Goal: Information Seeking & Learning: Learn about a topic

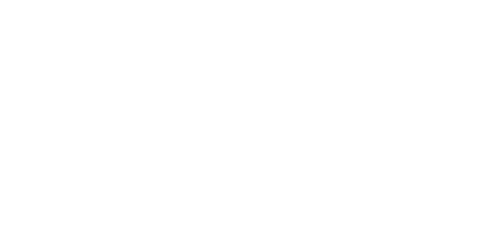
select select "Song"
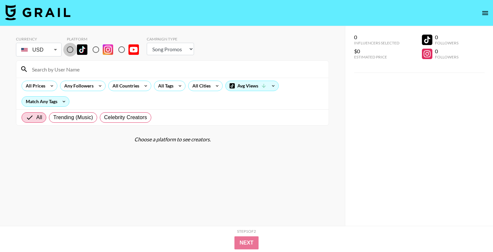
click at [71, 50] on input "radio" at bounding box center [70, 50] width 14 height 14
radio input "true"
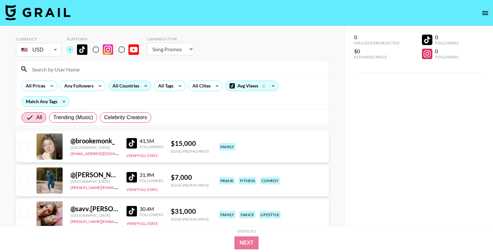
click at [139, 84] on div "All Countries" at bounding box center [125, 86] width 32 height 10
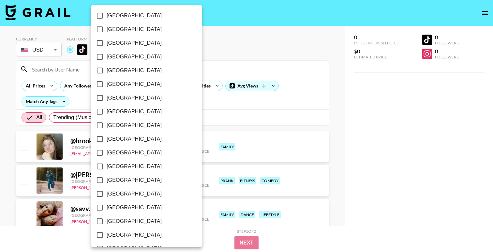
scroll to position [508, 0]
click at [114, 208] on span "[GEOGRAPHIC_DATA]" at bounding box center [134, 207] width 55 height 8
click at [107, 208] on input "[GEOGRAPHIC_DATA]" at bounding box center [100, 207] width 14 height 14
checkbox input "true"
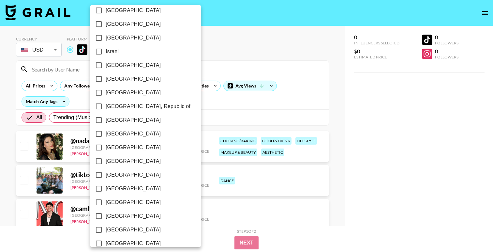
scroll to position [280, 0]
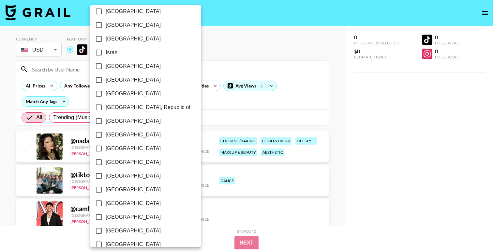
click at [114, 83] on span "[GEOGRAPHIC_DATA]" at bounding box center [133, 80] width 55 height 8
click at [106, 83] on input "[GEOGRAPHIC_DATA]" at bounding box center [99, 80] width 14 height 14
checkbox input "true"
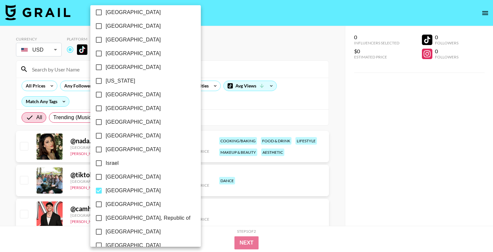
click at [114, 94] on span "[GEOGRAPHIC_DATA]" at bounding box center [133, 95] width 55 height 8
click at [106, 94] on input "[GEOGRAPHIC_DATA]" at bounding box center [99, 95] width 14 height 14
checkbox input "true"
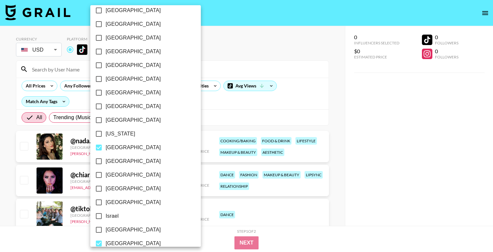
scroll to position [100, 0]
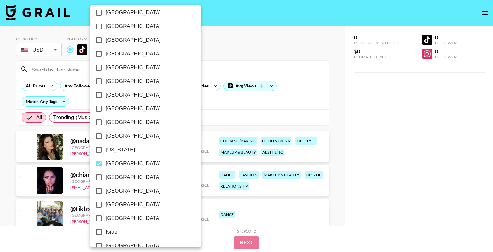
click at [113, 27] on span "[GEOGRAPHIC_DATA]" at bounding box center [133, 26] width 55 height 8
click at [106, 27] on input "[GEOGRAPHIC_DATA]" at bounding box center [99, 27] width 14 height 14
checkbox input "true"
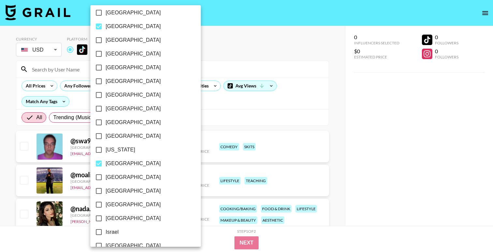
click at [207, 43] on div at bounding box center [246, 126] width 493 height 252
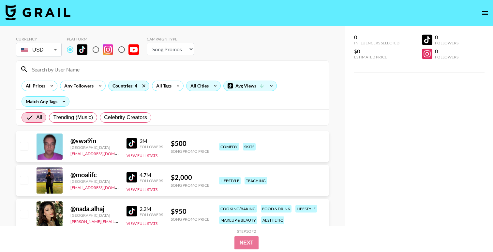
click at [197, 83] on div "All Cities" at bounding box center [197, 86] width 23 height 10
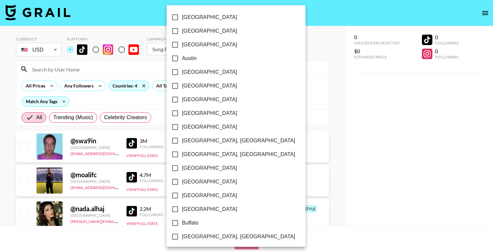
click at [163, 84] on div at bounding box center [246, 126] width 493 height 252
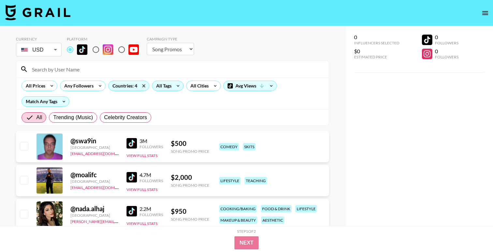
click at [164, 85] on div "All Tags" at bounding box center [162, 86] width 21 height 10
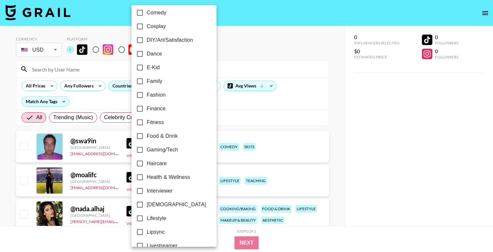
scroll to position [129, 0]
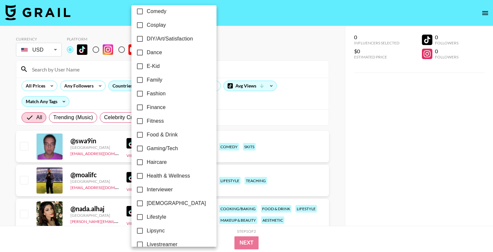
click at [157, 120] on span "Fitness" at bounding box center [155, 121] width 17 height 8
click at [147, 120] on input "Fitness" at bounding box center [140, 121] width 14 height 14
checkbox input "true"
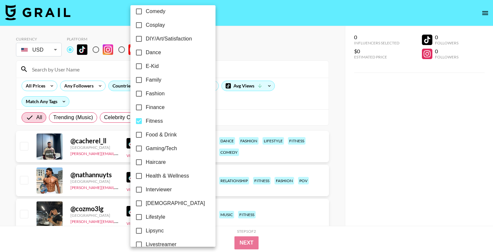
click at [157, 90] on span "Fashion" at bounding box center [155, 94] width 19 height 8
click at [146, 90] on input "Fashion" at bounding box center [139, 94] width 14 height 14
checkbox input "true"
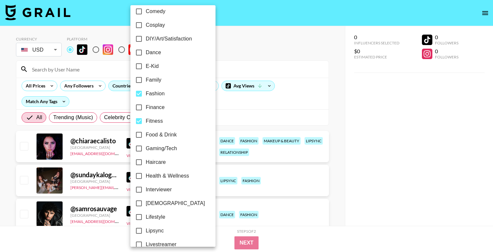
click at [225, 55] on div at bounding box center [246, 126] width 493 height 252
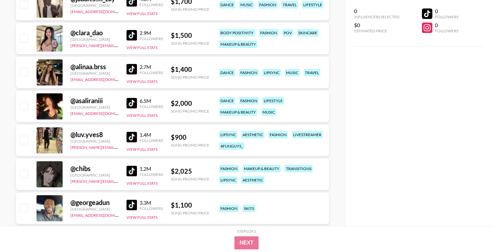
scroll to position [382, 0]
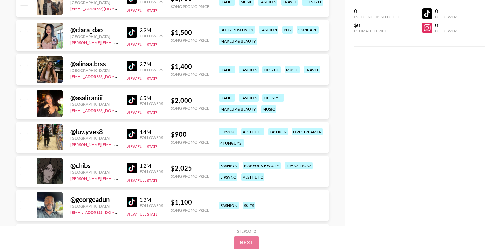
click at [133, 138] on img at bounding box center [131, 134] width 10 height 10
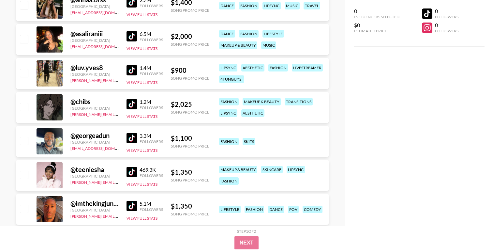
scroll to position [448, 0]
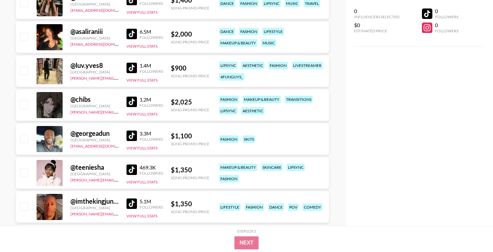
click at [133, 136] on img at bounding box center [131, 135] width 10 height 10
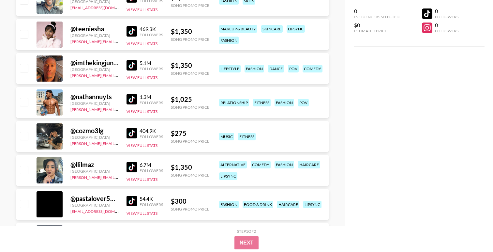
scroll to position [590, 0]
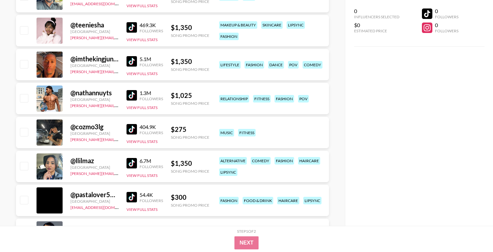
click at [130, 130] on img at bounding box center [131, 129] width 10 height 10
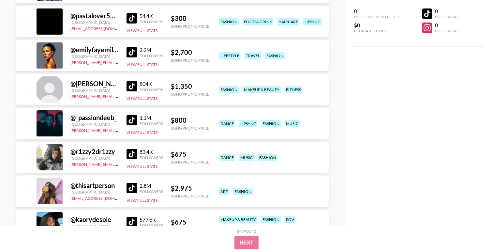
scroll to position [780, 0]
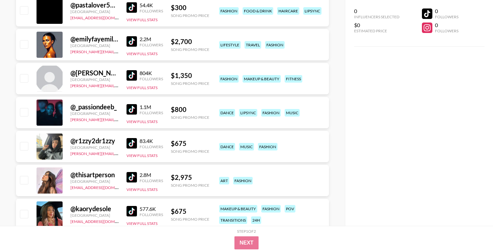
click at [132, 109] on img at bounding box center [131, 109] width 10 height 10
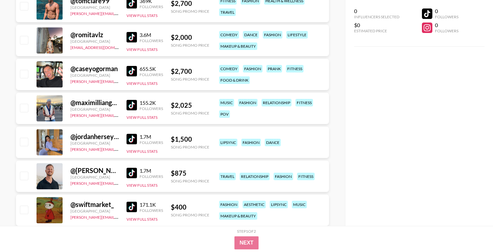
scroll to position [1299, 0]
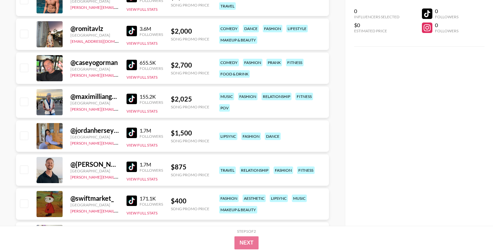
click at [132, 133] on img at bounding box center [131, 132] width 10 height 10
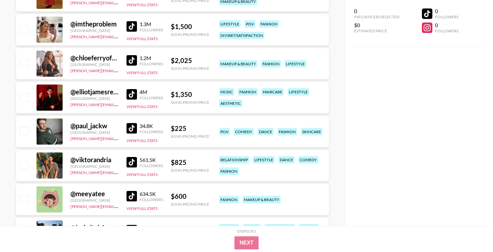
scroll to position [1511, 0]
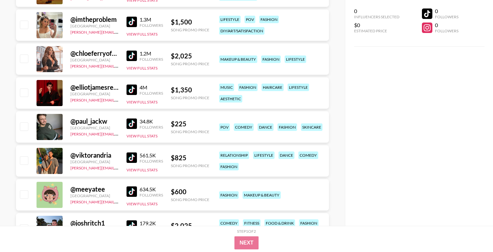
click at [129, 155] on img at bounding box center [131, 157] width 10 height 10
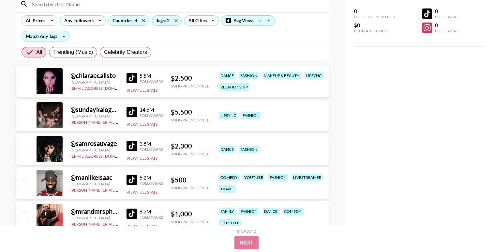
scroll to position [0, 0]
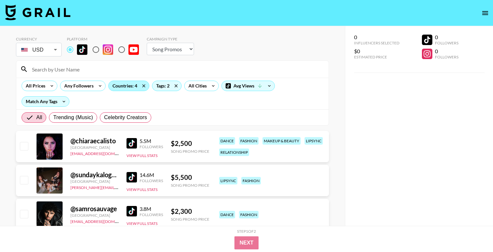
click at [135, 86] on div "Countries: 4" at bounding box center [129, 86] width 40 height 10
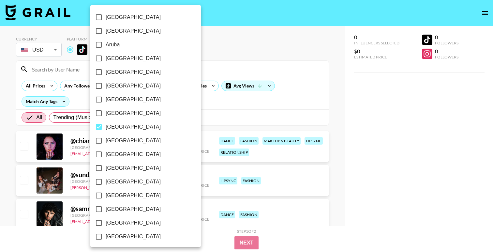
click at [110, 125] on span "[GEOGRAPHIC_DATA]" at bounding box center [133, 127] width 55 height 8
click at [106, 125] on input "[GEOGRAPHIC_DATA]" at bounding box center [99, 127] width 14 height 14
checkbox input "false"
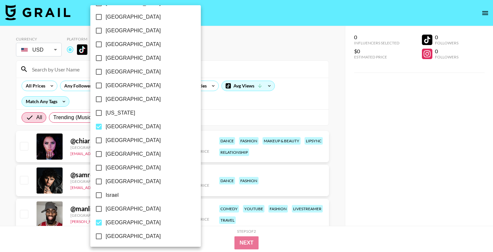
click at [110, 125] on span "[GEOGRAPHIC_DATA]" at bounding box center [133, 127] width 55 height 8
click at [106, 125] on input "[GEOGRAPHIC_DATA]" at bounding box center [99, 127] width 14 height 14
checkbox input "false"
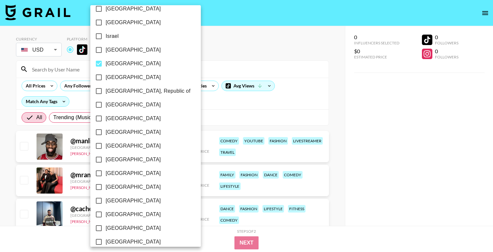
scroll to position [508, 0]
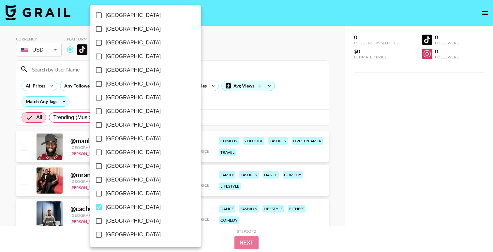
click at [119, 208] on span "[GEOGRAPHIC_DATA]" at bounding box center [133, 207] width 55 height 8
click at [106, 208] on input "[GEOGRAPHIC_DATA]" at bounding box center [99, 207] width 14 height 14
checkbox input "false"
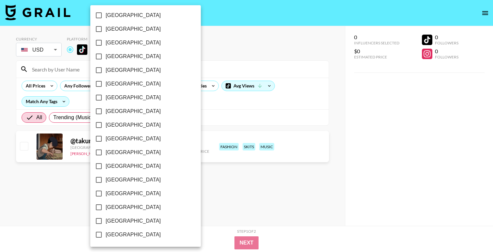
click at [268, 77] on div at bounding box center [246, 126] width 493 height 252
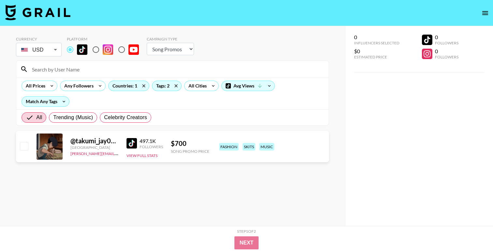
click at [132, 144] on img at bounding box center [131, 143] width 10 height 10
click at [133, 85] on div "Countries: 1" at bounding box center [129, 86] width 40 height 10
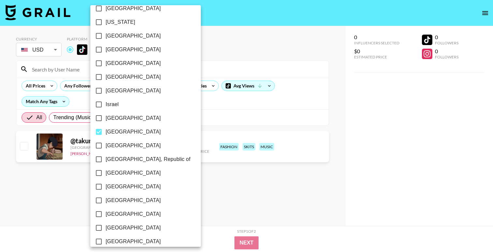
click at [109, 132] on span "[GEOGRAPHIC_DATA]" at bounding box center [133, 132] width 55 height 8
click at [106, 132] on input "[GEOGRAPHIC_DATA]" at bounding box center [99, 132] width 14 height 14
checkbox input "false"
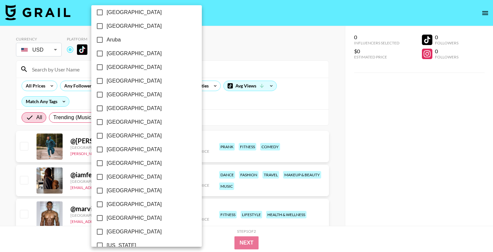
scroll to position [0, 0]
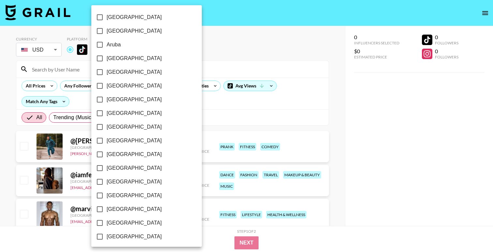
click at [111, 125] on span "[GEOGRAPHIC_DATA]" at bounding box center [134, 127] width 55 height 8
click at [107, 125] on input "[GEOGRAPHIC_DATA]" at bounding box center [100, 127] width 14 height 14
checkbox input "true"
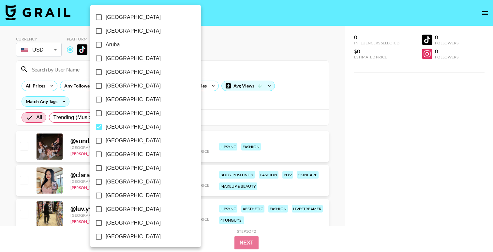
click at [229, 25] on div at bounding box center [246, 126] width 493 height 252
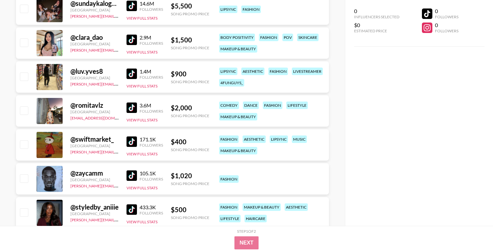
scroll to position [151, 0]
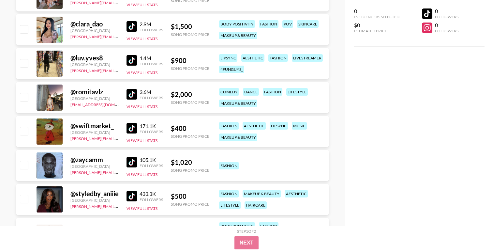
click at [129, 162] on img at bounding box center [131, 162] width 10 height 10
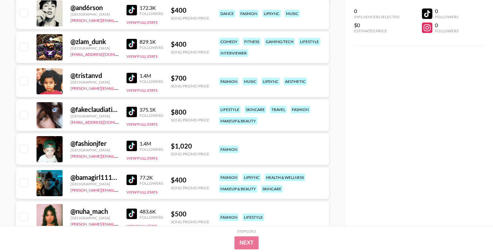
scroll to position [406, 0]
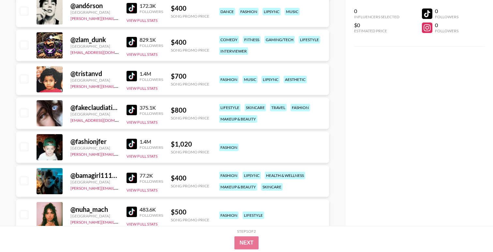
click at [127, 147] on img at bounding box center [131, 144] width 10 height 10
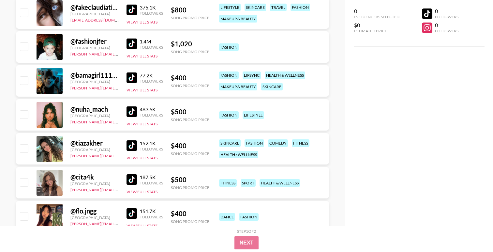
scroll to position [529, 0]
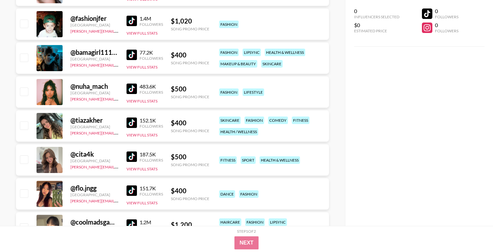
click at [127, 86] on img at bounding box center [131, 88] width 10 height 10
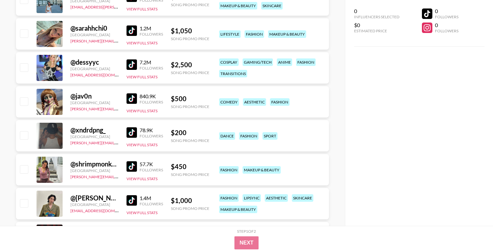
scroll to position [937, 0]
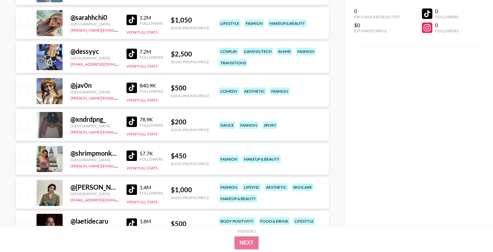
click at [131, 121] on img at bounding box center [131, 121] width 10 height 10
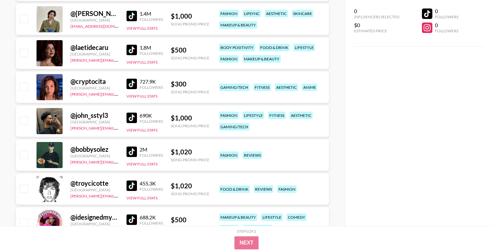
scroll to position [1116, 0]
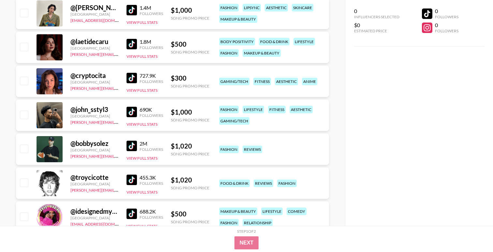
click at [136, 145] on img at bounding box center [131, 145] width 10 height 10
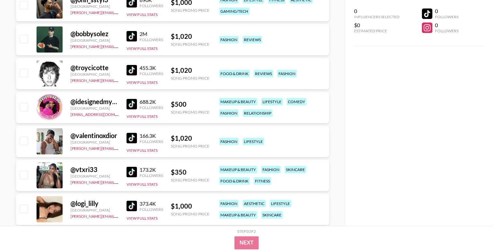
scroll to position [1226, 0]
click at [128, 141] on img at bounding box center [131, 137] width 10 height 10
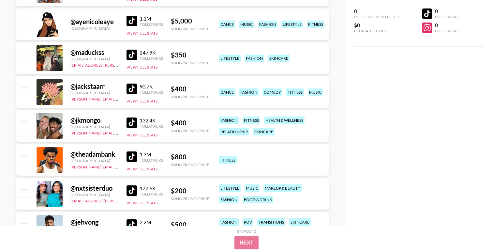
scroll to position [1682, 0]
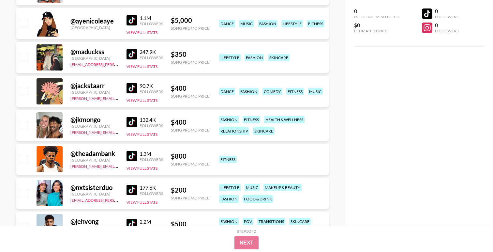
click at [129, 53] on img at bounding box center [131, 54] width 10 height 10
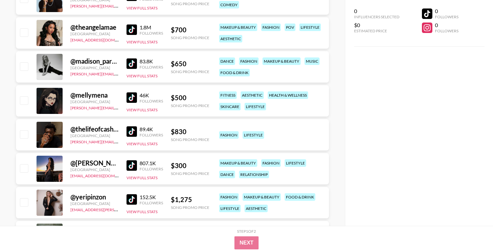
scroll to position [1919, 0]
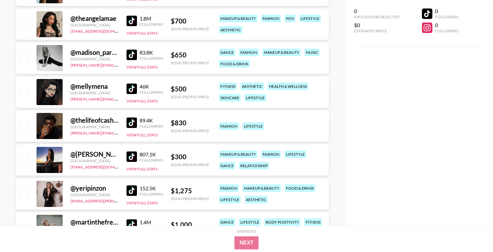
click at [129, 126] on img at bounding box center [131, 122] width 10 height 10
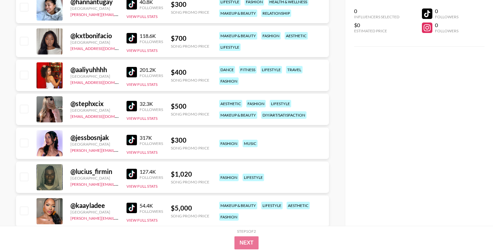
scroll to position [2377, 0]
click at [132, 174] on img at bounding box center [131, 173] width 10 height 10
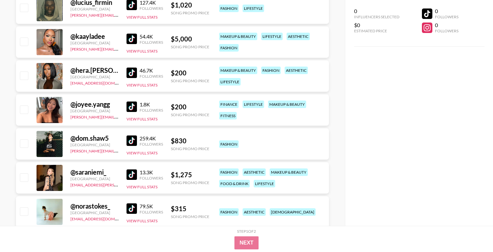
scroll to position [2546, 0]
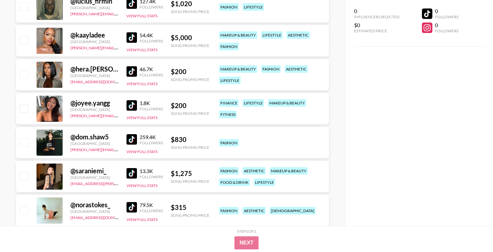
click at [129, 138] on img at bounding box center [131, 139] width 10 height 10
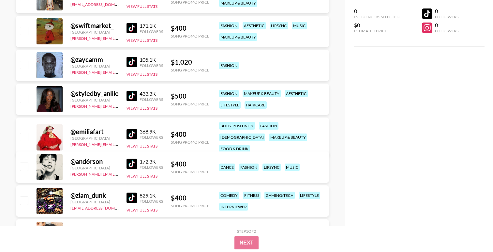
scroll to position [0, 0]
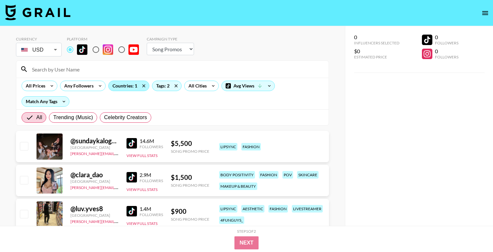
click at [126, 87] on div "Countries: 1" at bounding box center [129, 86] width 40 height 10
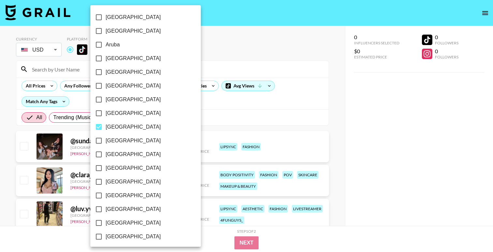
click at [109, 126] on span "[GEOGRAPHIC_DATA]" at bounding box center [133, 127] width 55 height 8
click at [106, 126] on input "[GEOGRAPHIC_DATA]" at bounding box center [99, 127] width 14 height 14
checkbox input "false"
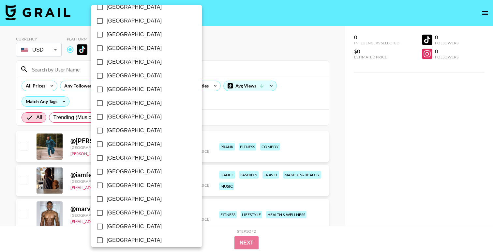
scroll to position [508, 0]
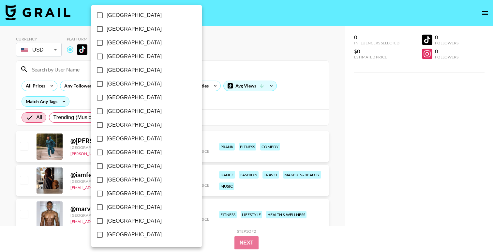
click at [133, 208] on span "[GEOGRAPHIC_DATA]" at bounding box center [134, 207] width 55 height 8
click at [107, 208] on input "[GEOGRAPHIC_DATA]" at bounding box center [100, 207] width 14 height 14
checkbox input "true"
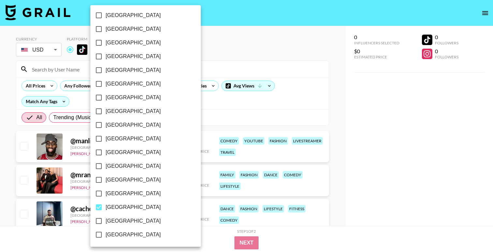
click at [255, 37] on div at bounding box center [246, 126] width 493 height 252
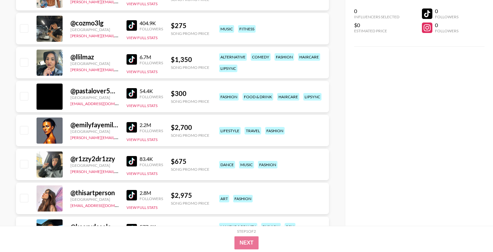
scroll to position [423, 0]
click at [130, 161] on img at bounding box center [131, 160] width 10 height 10
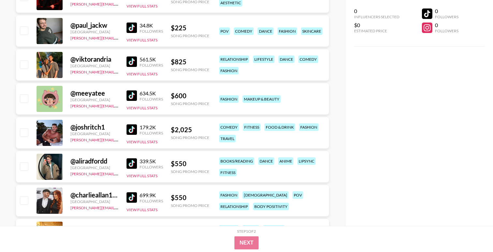
scroll to position [1138, 0]
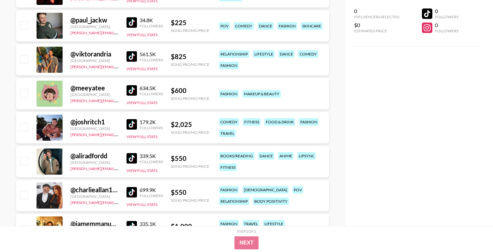
click at [130, 124] on img at bounding box center [131, 124] width 10 height 10
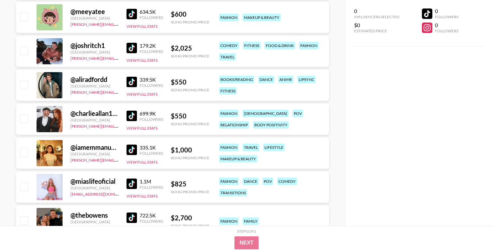
scroll to position [1218, 0]
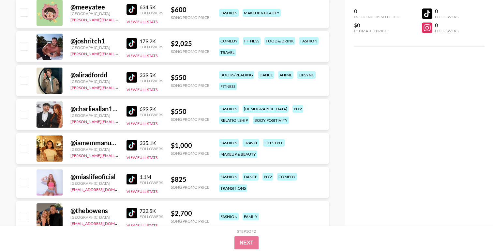
click at [127, 44] on img at bounding box center [131, 43] width 10 height 10
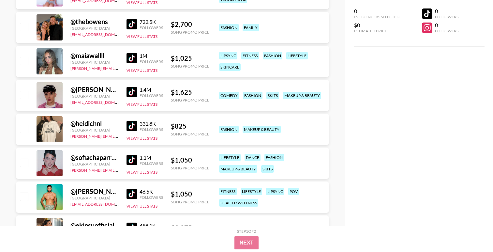
scroll to position [1410, 0]
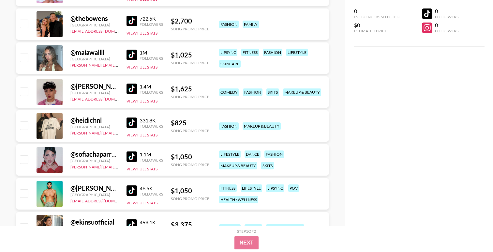
click at [130, 121] on img at bounding box center [131, 122] width 10 height 10
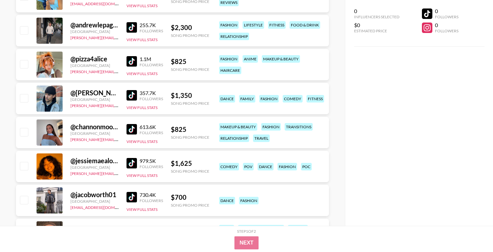
scroll to position [1985, 0]
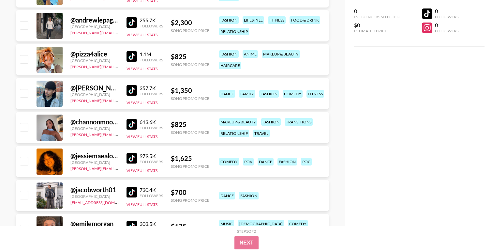
click at [135, 193] on img at bounding box center [131, 192] width 10 height 10
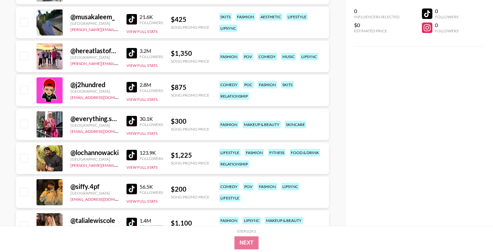
scroll to position [2840, 0]
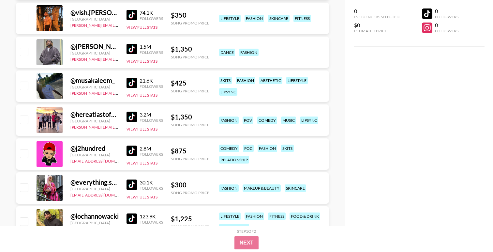
click at [133, 55] on div "1.5M Followers View Full Stats" at bounding box center [144, 52] width 37 height 23
click at [135, 49] on img at bounding box center [131, 49] width 10 height 10
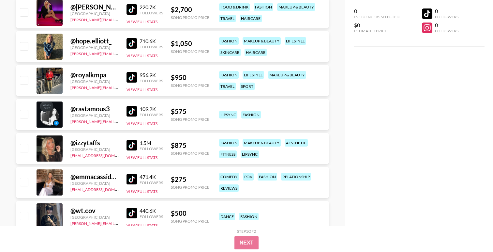
scroll to position [3592, 0]
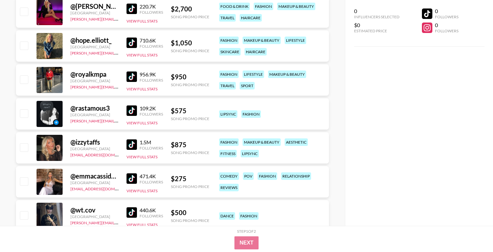
click at [129, 110] on img at bounding box center [131, 110] width 10 height 10
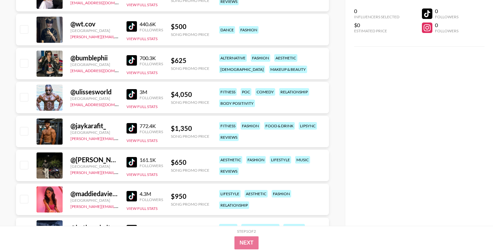
scroll to position [3793, 0]
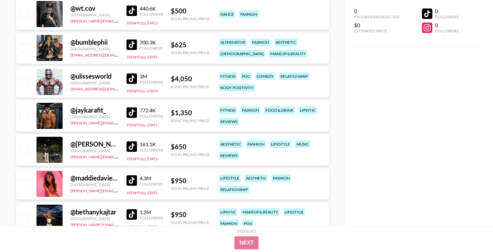
click at [135, 12] on img at bounding box center [131, 11] width 10 height 10
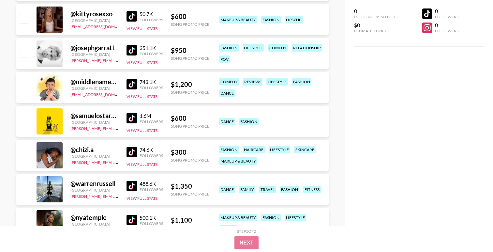
scroll to position [4267, 0]
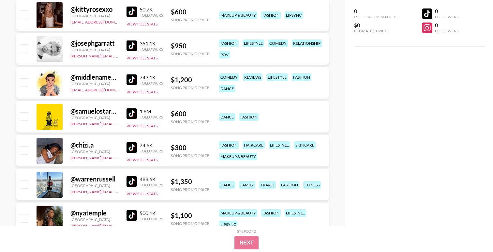
click at [128, 111] on img at bounding box center [131, 113] width 10 height 10
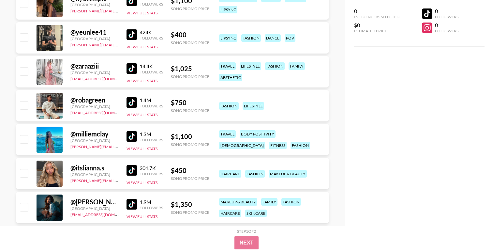
scroll to position [4487, 0]
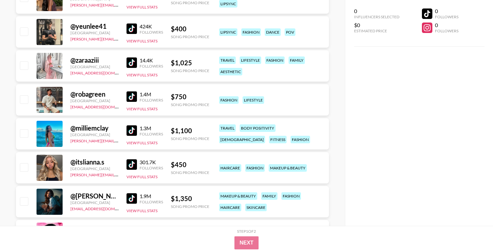
click at [133, 97] on img at bounding box center [131, 96] width 10 height 10
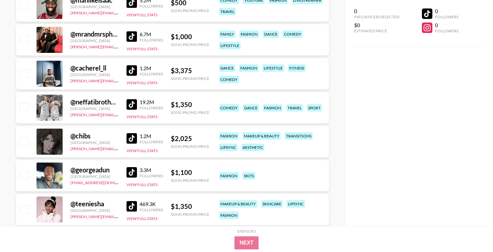
scroll to position [0, 0]
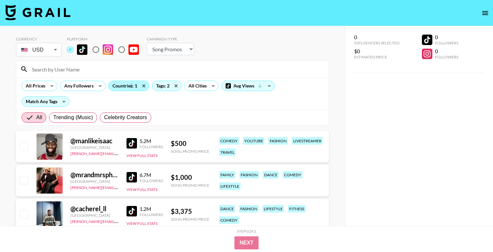
click at [130, 85] on div "Countries: 1" at bounding box center [129, 86] width 40 height 10
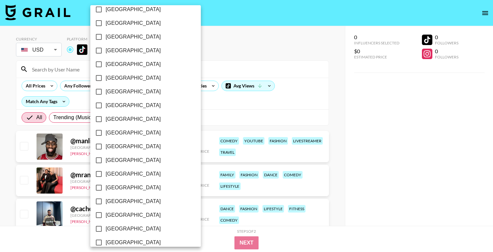
scroll to position [508, 0]
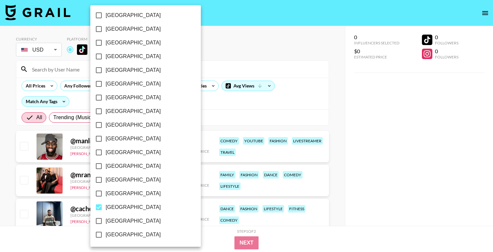
click at [119, 209] on span "[GEOGRAPHIC_DATA]" at bounding box center [133, 207] width 55 height 8
click at [106, 209] on input "[GEOGRAPHIC_DATA]" at bounding box center [99, 207] width 14 height 14
checkbox input "false"
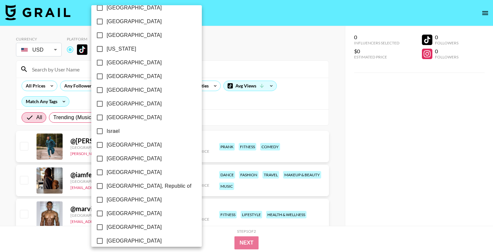
scroll to position [197, 0]
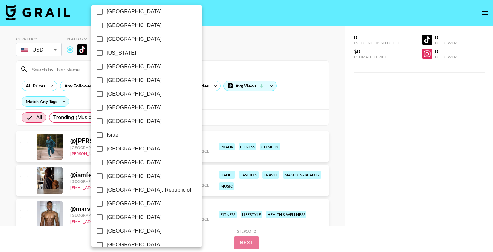
click at [116, 66] on span "[GEOGRAPHIC_DATA]" at bounding box center [134, 67] width 55 height 8
click at [107, 66] on input "[GEOGRAPHIC_DATA]" at bounding box center [100, 67] width 14 height 14
checkbox input "true"
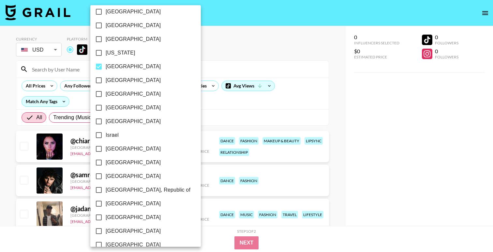
click at [238, 52] on div at bounding box center [246, 126] width 493 height 252
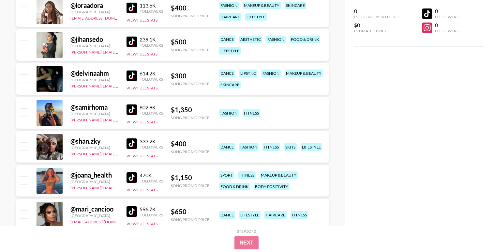
scroll to position [1186, 0]
click at [129, 108] on img at bounding box center [131, 109] width 10 height 10
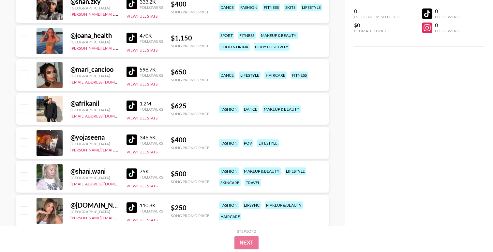
scroll to position [1328, 0]
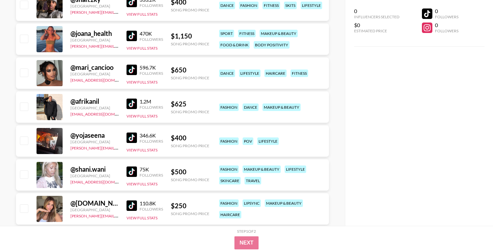
click at [131, 138] on img at bounding box center [131, 137] width 10 height 10
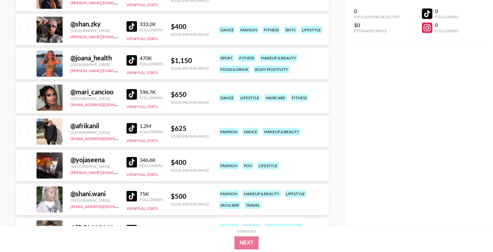
scroll to position [1296, 0]
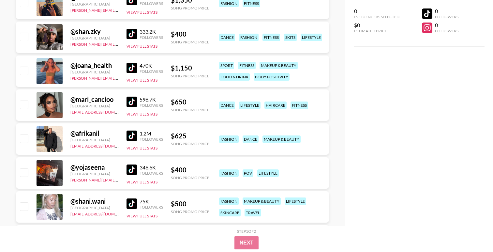
click at [132, 136] on img at bounding box center [131, 135] width 10 height 10
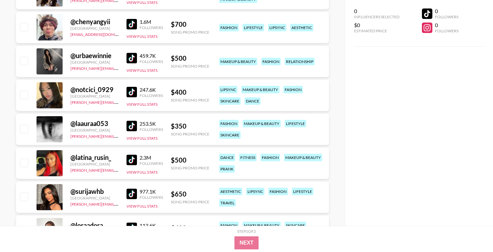
scroll to position [967, 0]
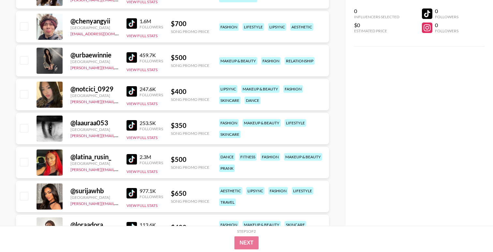
click at [131, 127] on img at bounding box center [131, 125] width 10 height 10
click at [128, 22] on img at bounding box center [131, 23] width 10 height 10
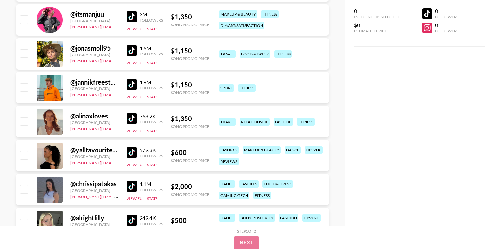
scroll to position [631, 0]
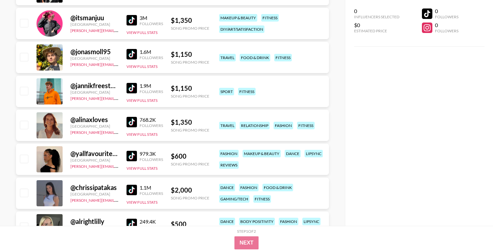
click at [131, 123] on img at bounding box center [131, 122] width 10 height 10
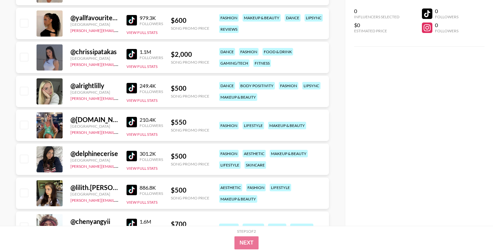
scroll to position [773, 0]
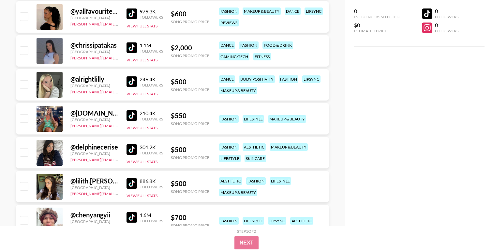
click at [130, 115] on img at bounding box center [131, 115] width 10 height 10
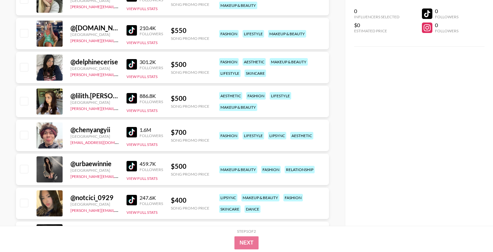
scroll to position [857, 0]
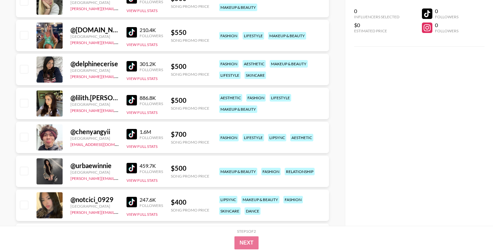
click at [130, 33] on img at bounding box center [131, 32] width 10 height 10
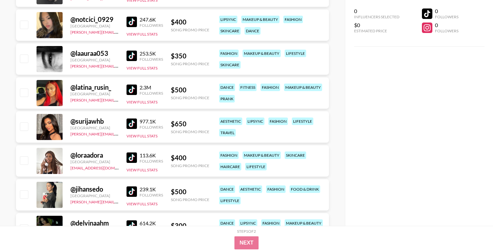
scroll to position [1048, 0]
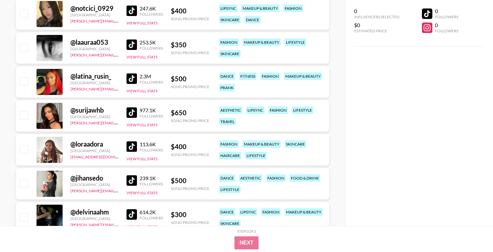
click at [131, 76] on img at bounding box center [131, 78] width 10 height 10
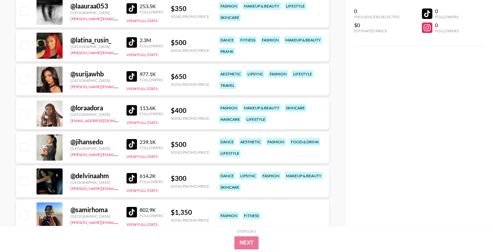
scroll to position [1084, 0]
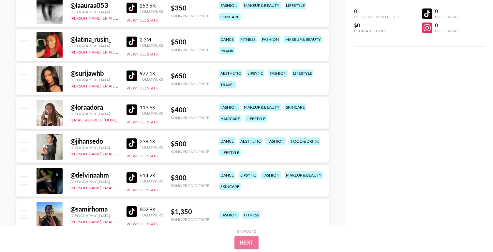
click at [131, 108] on img at bounding box center [131, 109] width 10 height 10
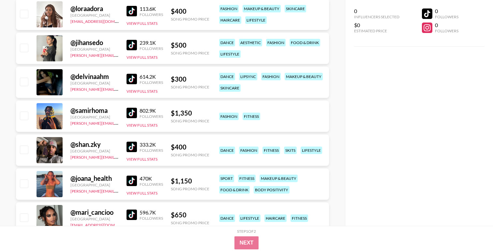
scroll to position [1184, 0]
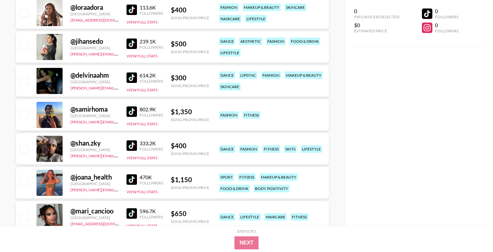
click at [130, 179] on img at bounding box center [131, 179] width 10 height 10
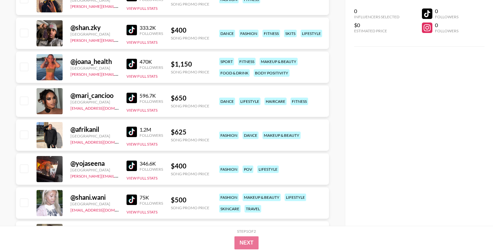
scroll to position [1300, 0]
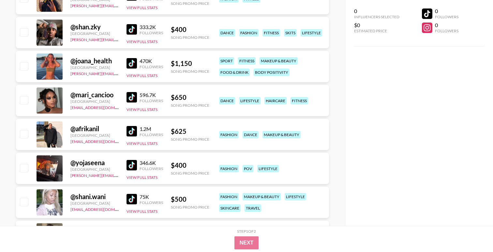
click at [135, 67] on img at bounding box center [131, 63] width 10 height 10
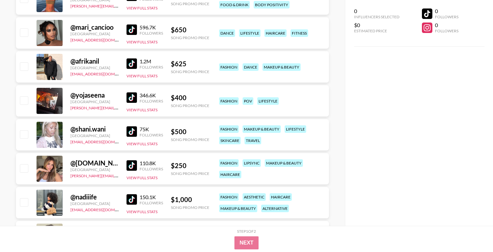
scroll to position [1370, 0]
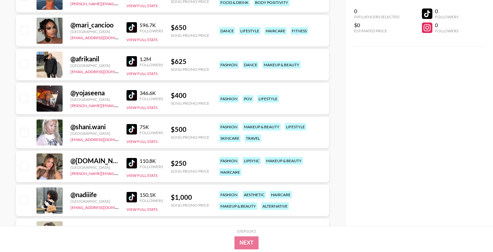
click at [133, 131] on img at bounding box center [131, 129] width 10 height 10
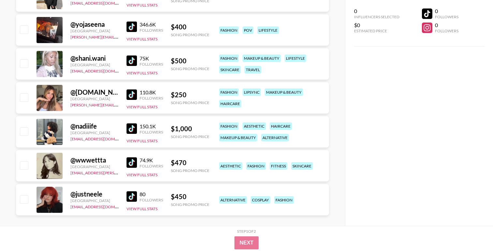
scroll to position [1441, 0]
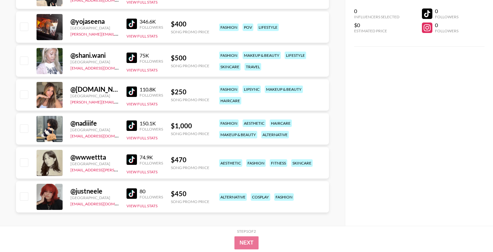
click at [132, 126] on img at bounding box center [131, 125] width 10 height 10
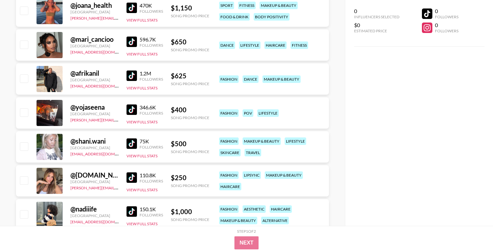
scroll to position [1353, 0]
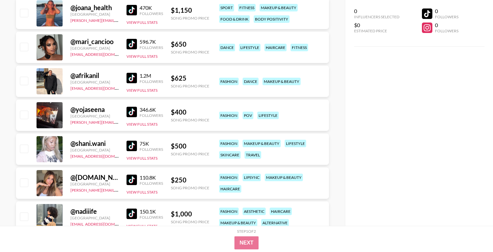
click at [134, 114] on img at bounding box center [131, 112] width 10 height 10
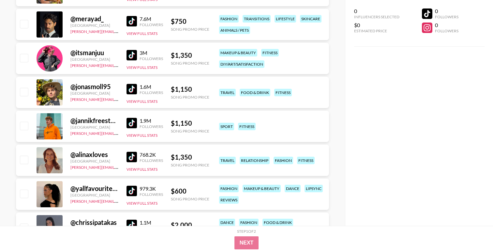
scroll to position [0, 0]
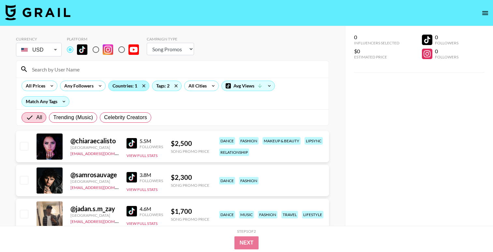
click at [129, 83] on div "Countries: 1" at bounding box center [129, 86] width 40 height 10
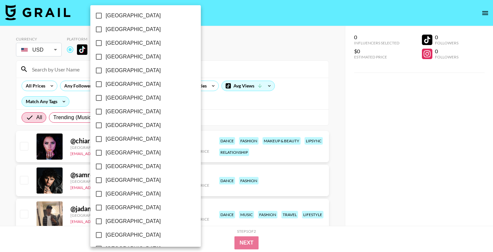
scroll to position [391, 0]
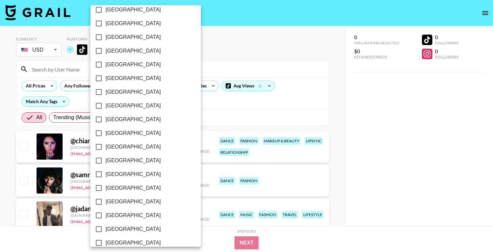
click at [110, 119] on span "[GEOGRAPHIC_DATA]" at bounding box center [133, 119] width 55 height 8
click at [106, 119] on input "[GEOGRAPHIC_DATA]" at bounding box center [99, 119] width 14 height 14
checkbox input "true"
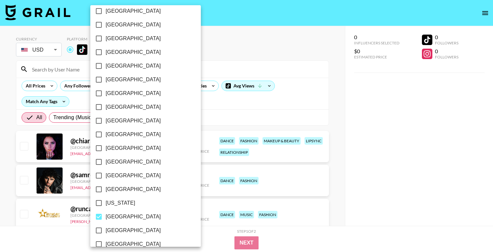
scroll to position [76, 0]
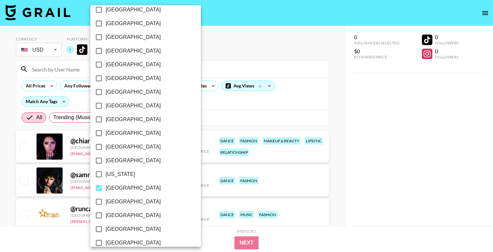
click at [112, 186] on span "[GEOGRAPHIC_DATA]" at bounding box center [133, 188] width 55 height 8
click at [106, 186] on input "[GEOGRAPHIC_DATA]" at bounding box center [99, 188] width 14 height 14
checkbox input "false"
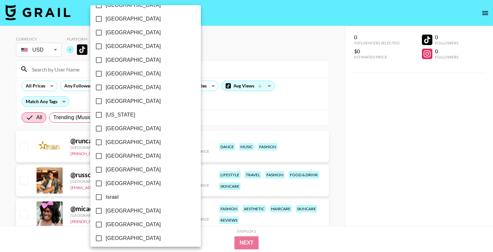
scroll to position [145, 0]
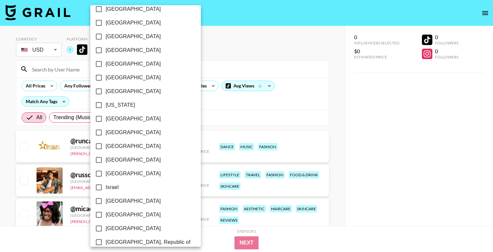
click at [111, 172] on span "[GEOGRAPHIC_DATA]" at bounding box center [133, 173] width 55 height 8
click at [106, 172] on input "[GEOGRAPHIC_DATA]" at bounding box center [99, 174] width 14 height 14
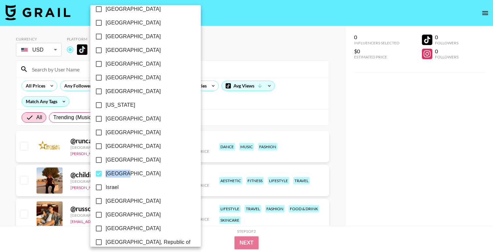
click at [111, 172] on span "[GEOGRAPHIC_DATA]" at bounding box center [133, 173] width 55 height 8
click at [106, 172] on input "[GEOGRAPHIC_DATA]" at bounding box center [99, 174] width 14 height 14
checkbox input "false"
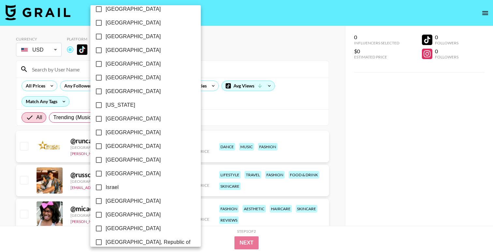
click at [112, 163] on span "[GEOGRAPHIC_DATA]" at bounding box center [133, 160] width 55 height 8
click at [106, 163] on input "[GEOGRAPHIC_DATA]" at bounding box center [99, 160] width 14 height 14
checkbox input "true"
click at [205, 77] on div at bounding box center [246, 126] width 493 height 252
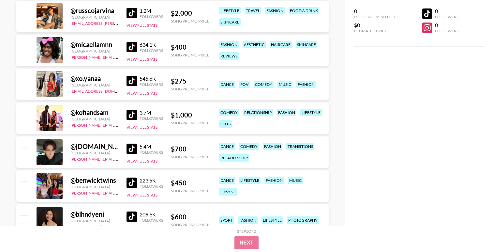
scroll to position [165, 0]
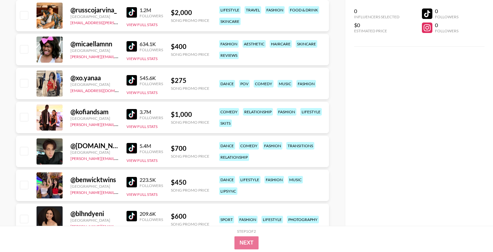
click at [128, 46] on img at bounding box center [131, 46] width 10 height 10
click at [133, 48] on img at bounding box center [131, 46] width 10 height 10
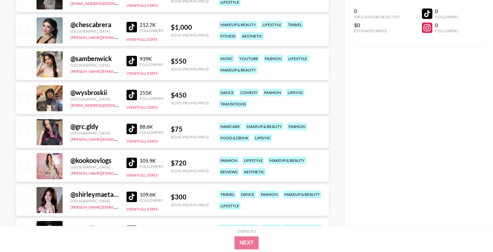
scroll to position [457, 0]
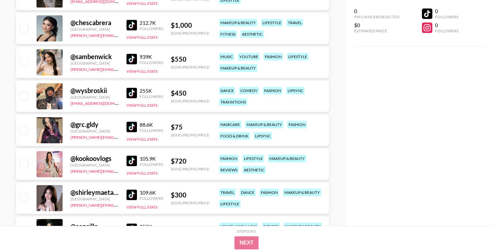
click at [132, 89] on img at bounding box center [131, 93] width 10 height 10
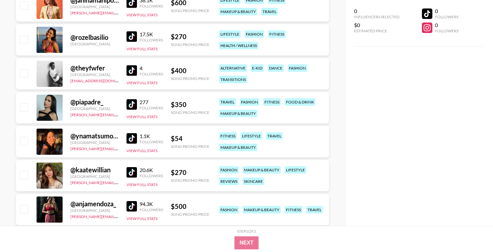
scroll to position [1305, 0]
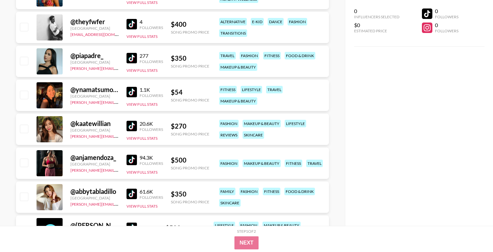
click at [129, 26] on img at bounding box center [131, 24] width 10 height 10
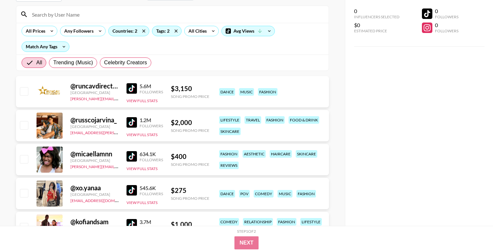
scroll to position [0, 0]
